Goal: Check status

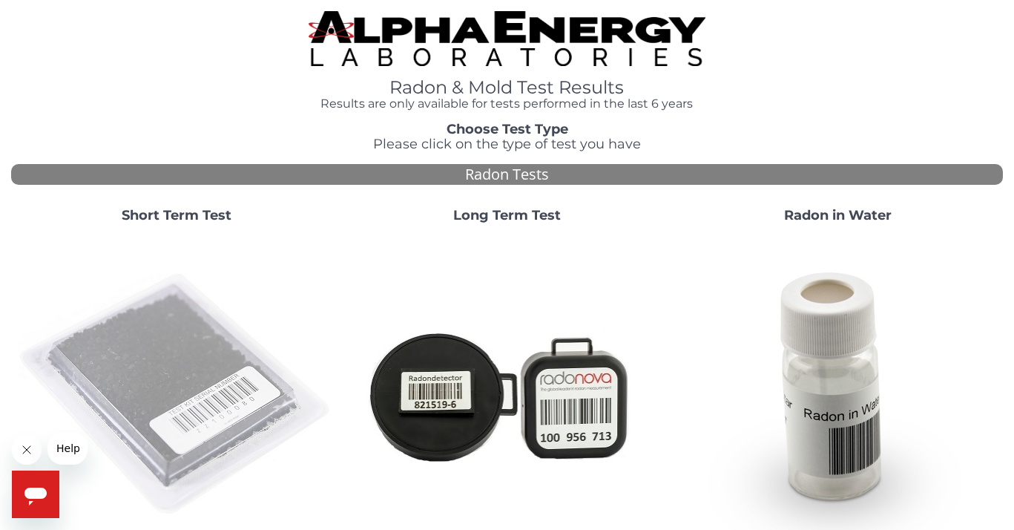
click at [170, 390] on img at bounding box center [176, 394] width 319 height 319
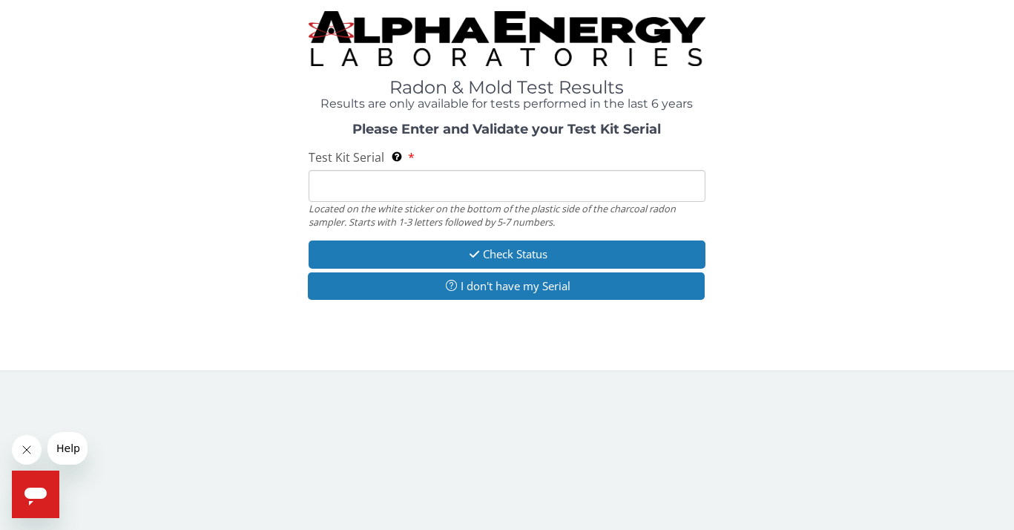
click at [350, 185] on input "Test Kit Serial Located on the white sticker on the bottom of the plastic side …" at bounding box center [507, 186] width 397 height 32
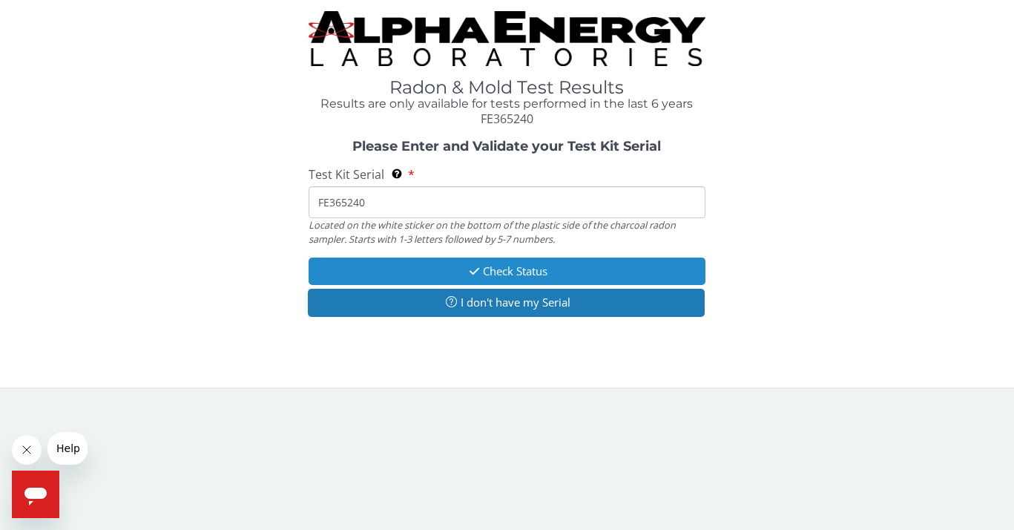
type input "FE365240"
click at [449, 269] on button "Check Status" at bounding box center [507, 270] width 397 height 27
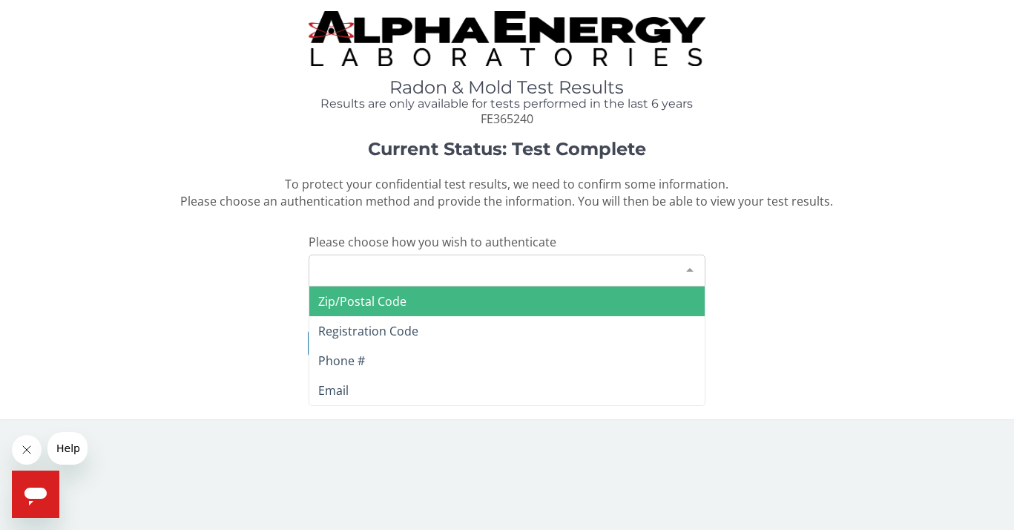
click at [444, 274] on div "Please make a selection" at bounding box center [507, 270] width 397 height 32
click at [412, 302] on span "Zip/Postal Code" at bounding box center [506, 301] width 395 height 30
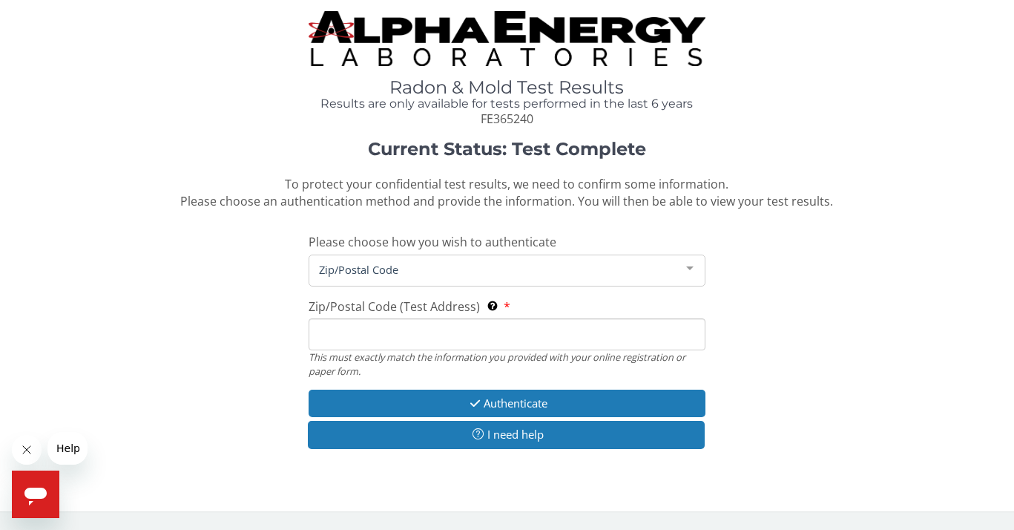
click at [402, 340] on input "Zip/Postal Code (Test Address) This must exactly match the information you prov…" at bounding box center [507, 334] width 397 height 32
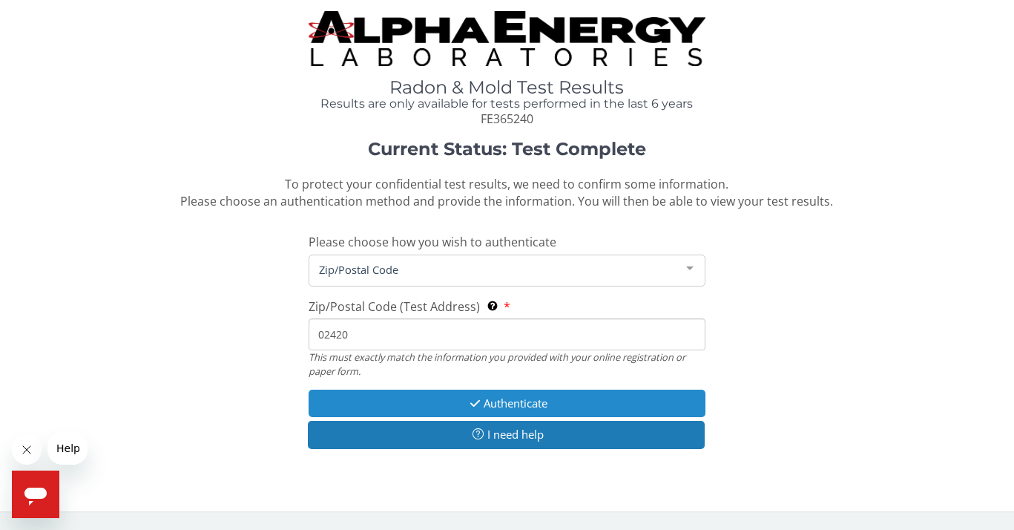
type input "02420"
click at [486, 404] on button "Authenticate" at bounding box center [507, 402] width 397 height 27
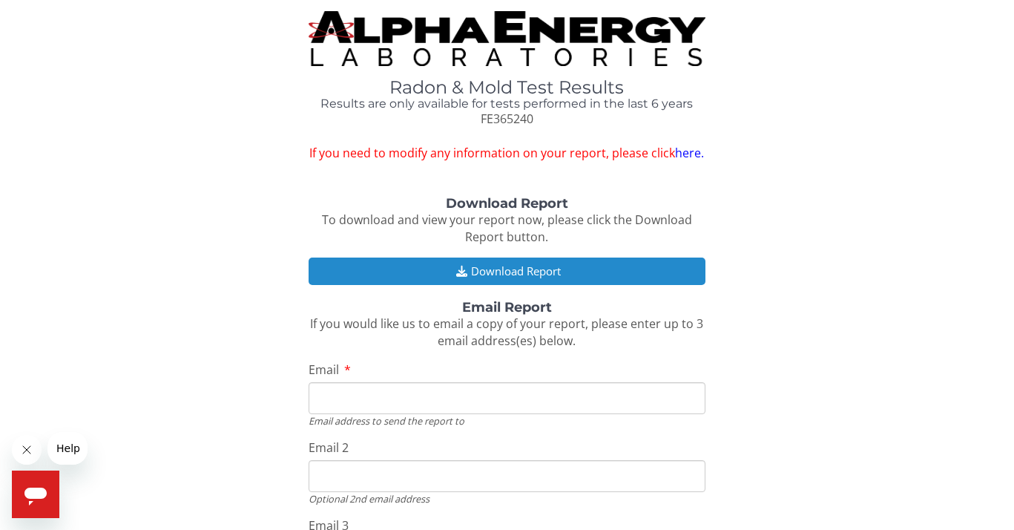
click at [470, 272] on button "Download Report" at bounding box center [507, 270] width 397 height 27
